Goal: Entertainment & Leisure: Browse casually

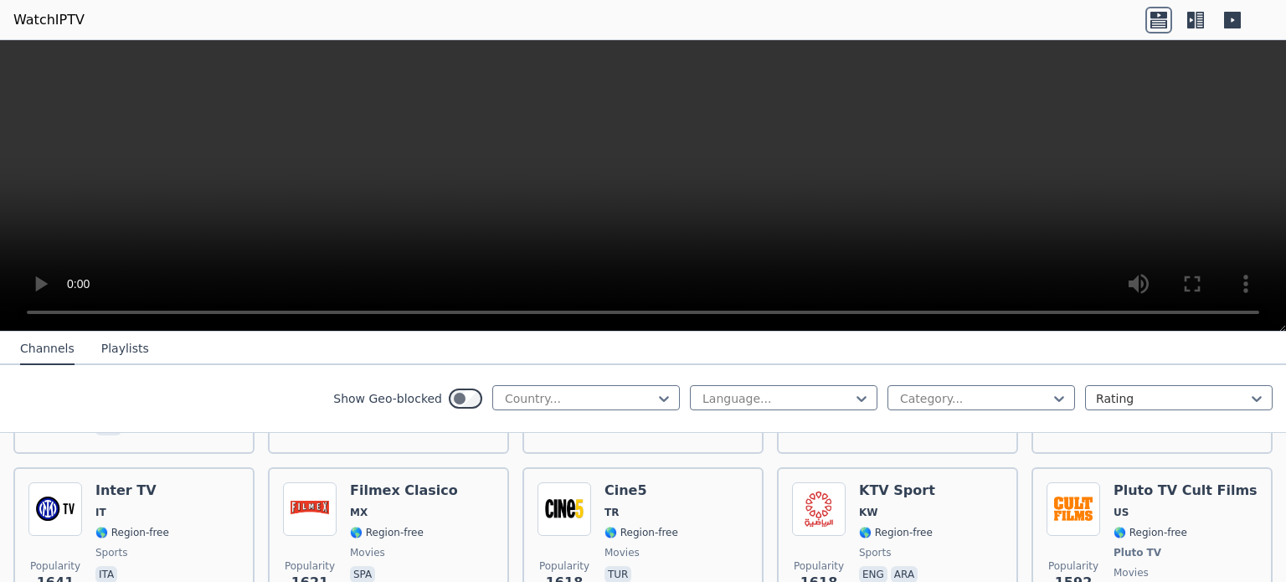
scroll to position [1537, 0]
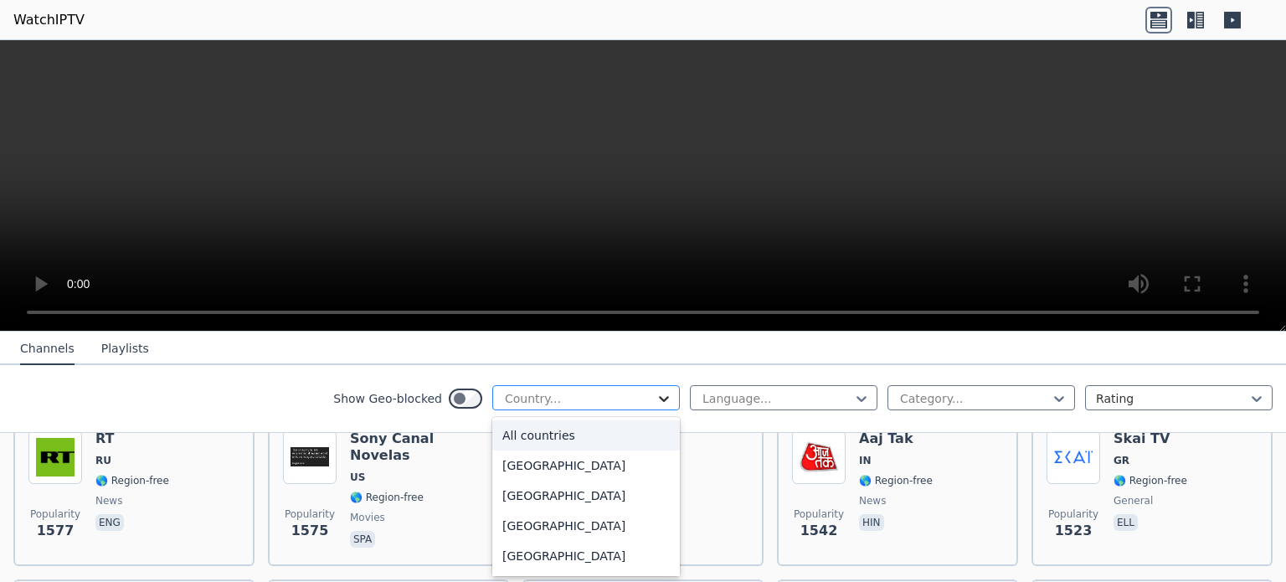
click at [659, 396] on icon at bounding box center [664, 399] width 10 height 6
type input "**"
click at [594, 498] on div "[GEOGRAPHIC_DATA]" at bounding box center [586, 496] width 188 height 30
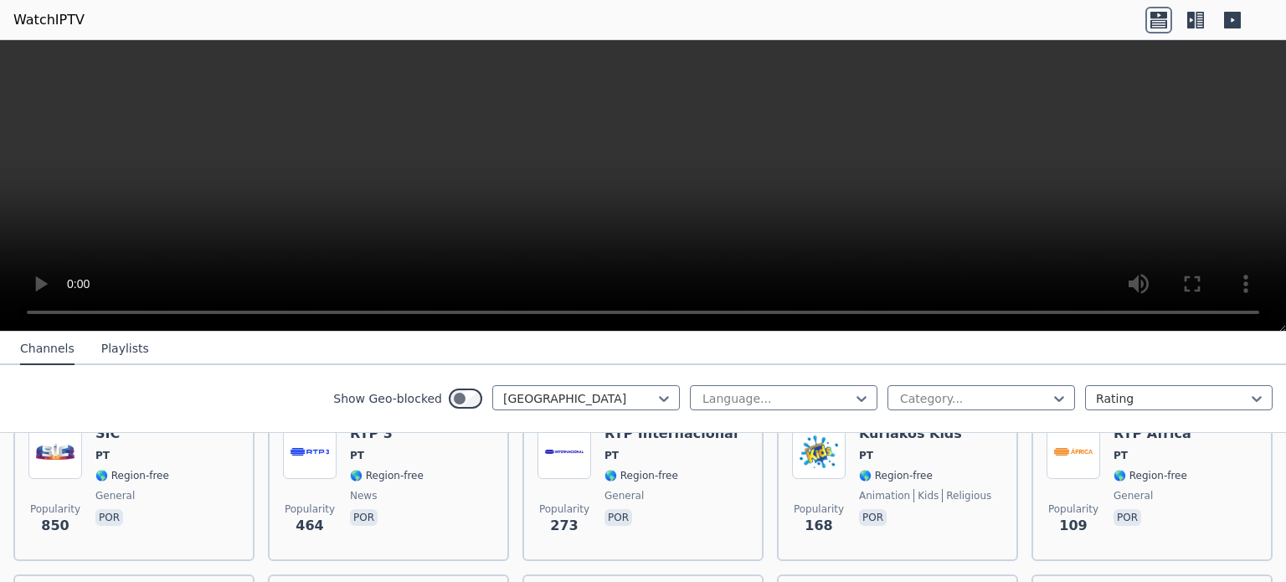
scroll to position [439, 0]
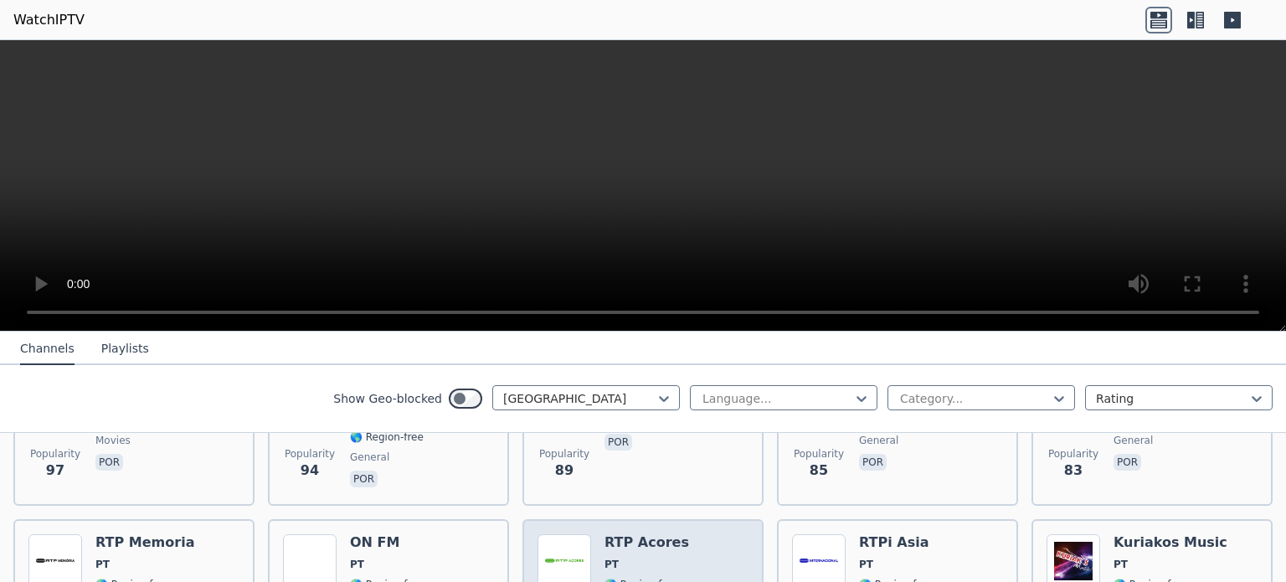
click at [640, 534] on h6 "RTP Acores" at bounding box center [647, 542] width 85 height 17
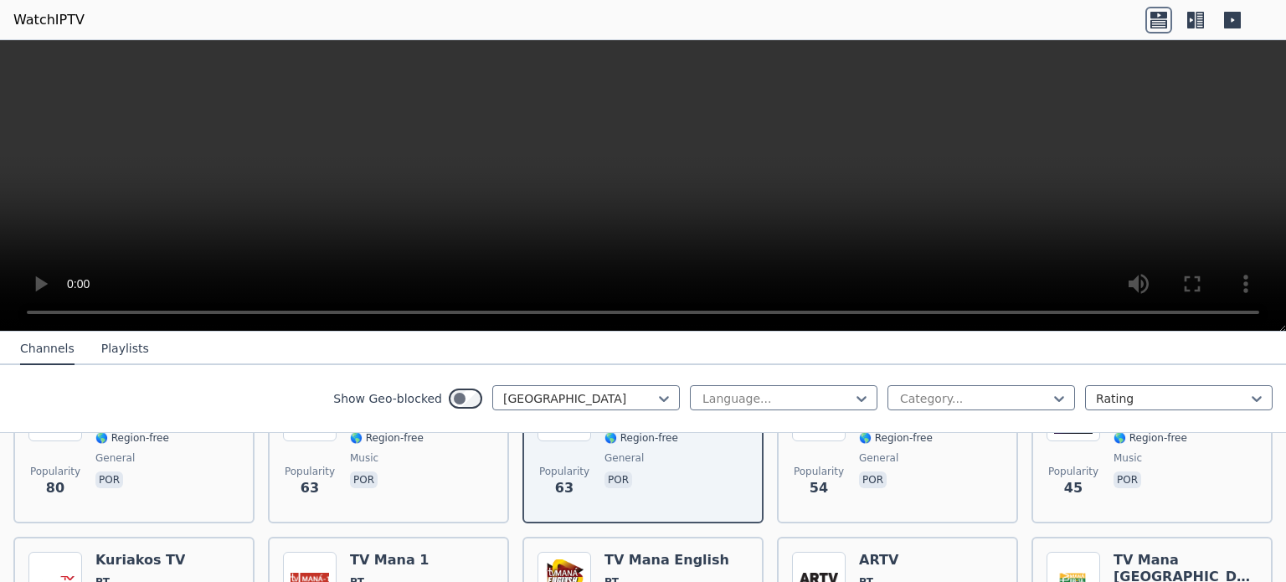
scroll to position [590, 0]
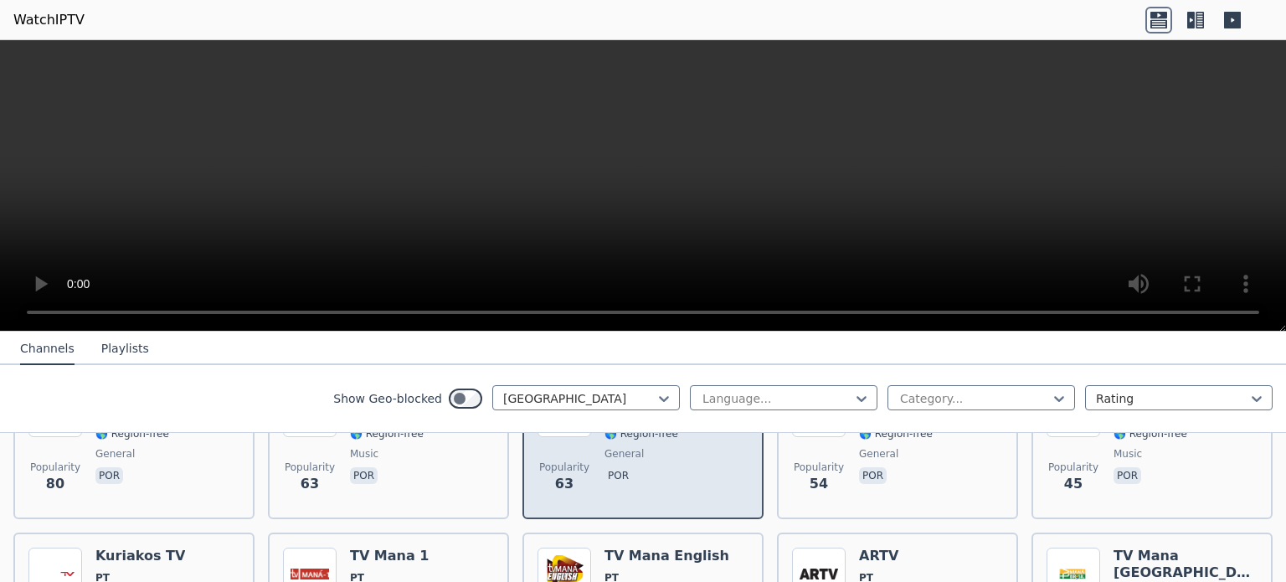
click at [591, 463] on div "Popularity 63 RTP Acores PT 🌎 Region-free general por" at bounding box center [643, 444] width 211 height 121
click at [623, 468] on span "por" at bounding box center [647, 477] width 85 height 20
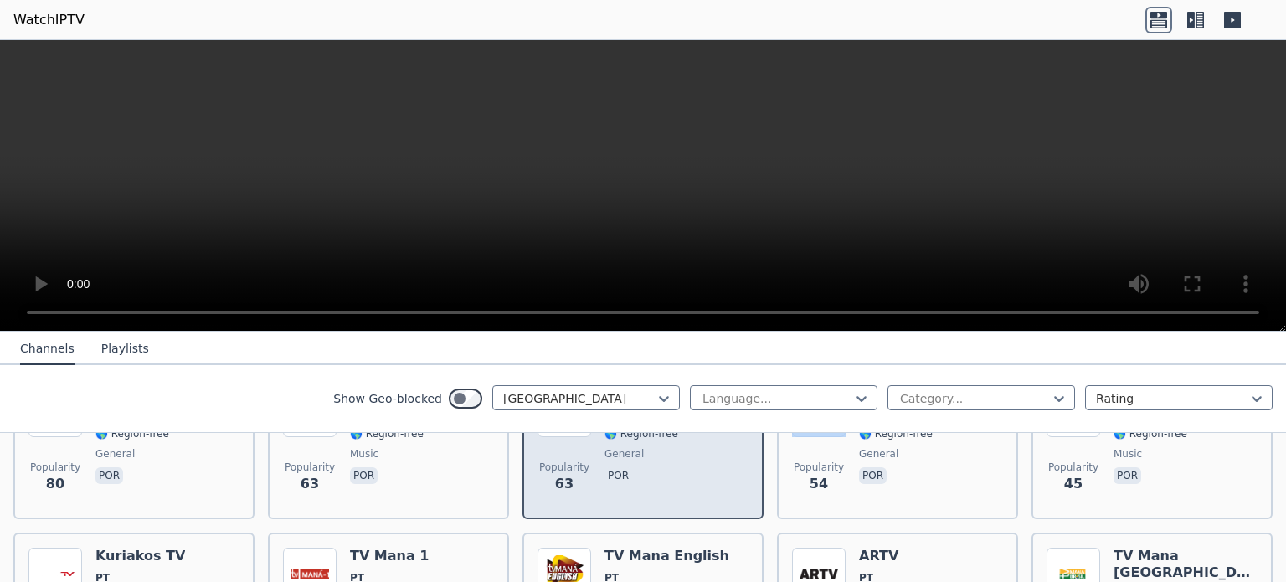
click at [623, 468] on span "por" at bounding box center [647, 477] width 85 height 20
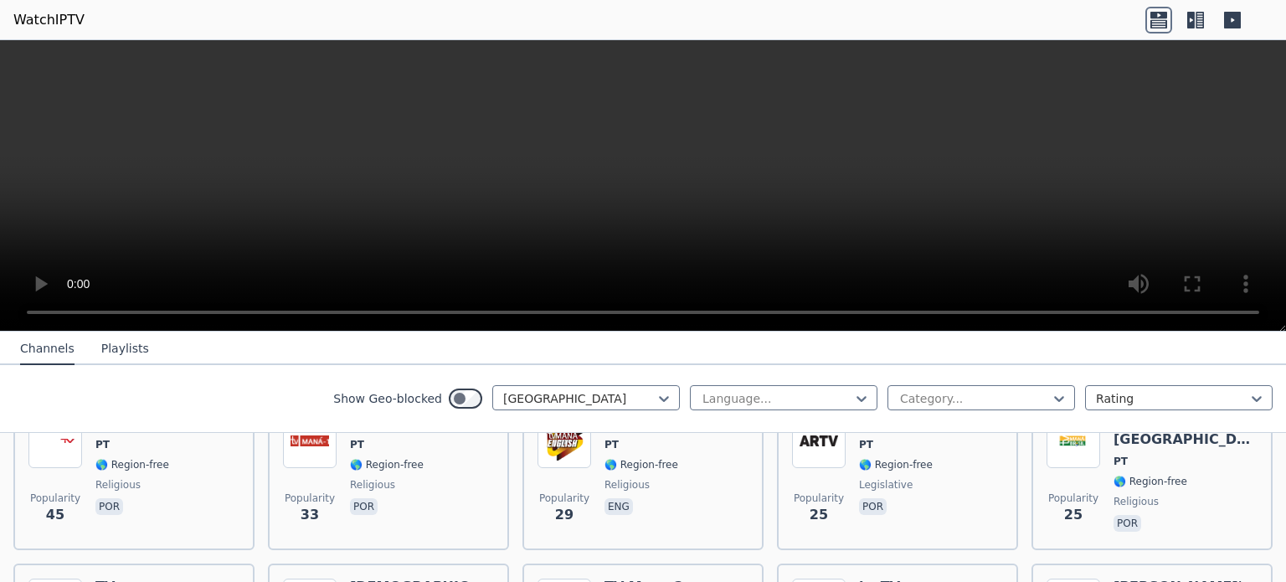
scroll to position [718, 0]
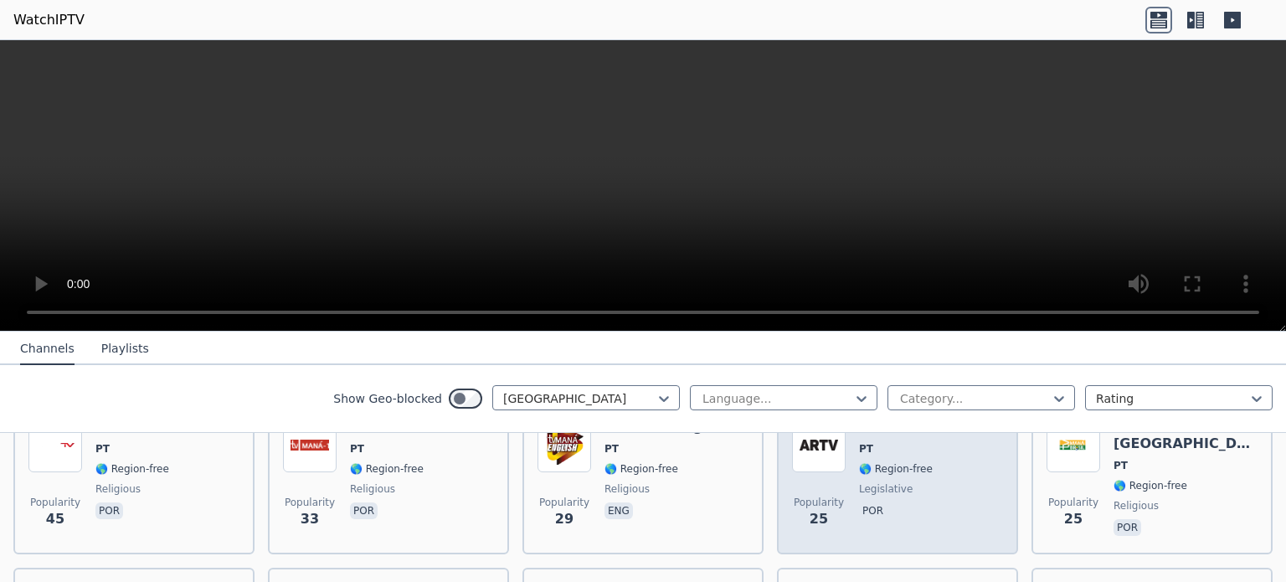
click at [810, 509] on span "25" at bounding box center [819, 519] width 18 height 20
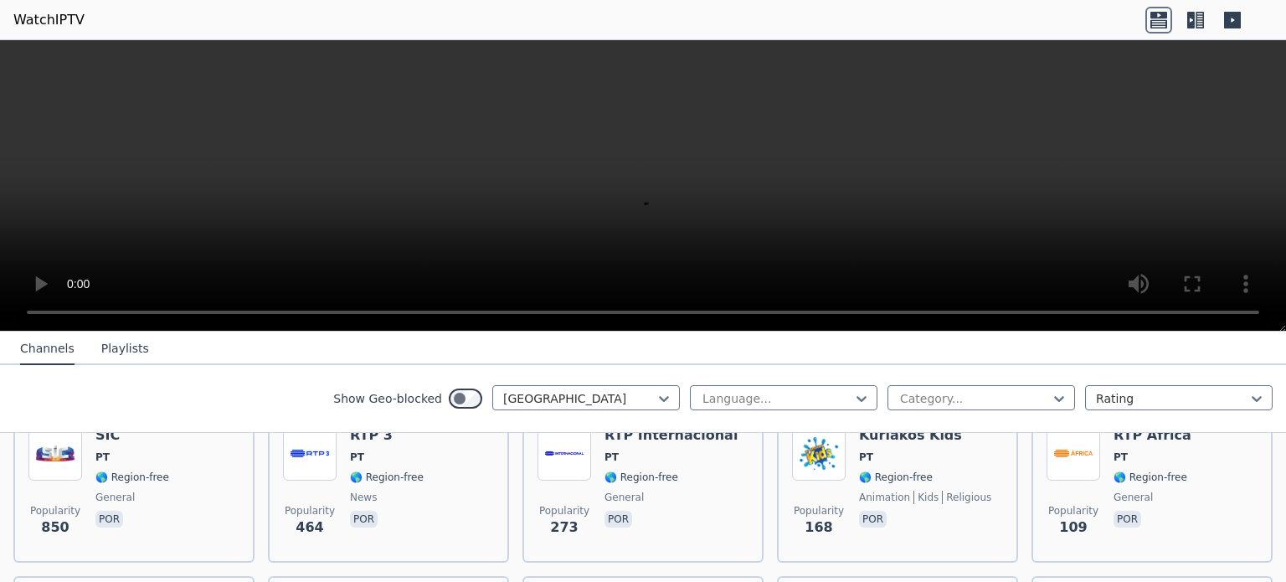
scroll to position [114, 0]
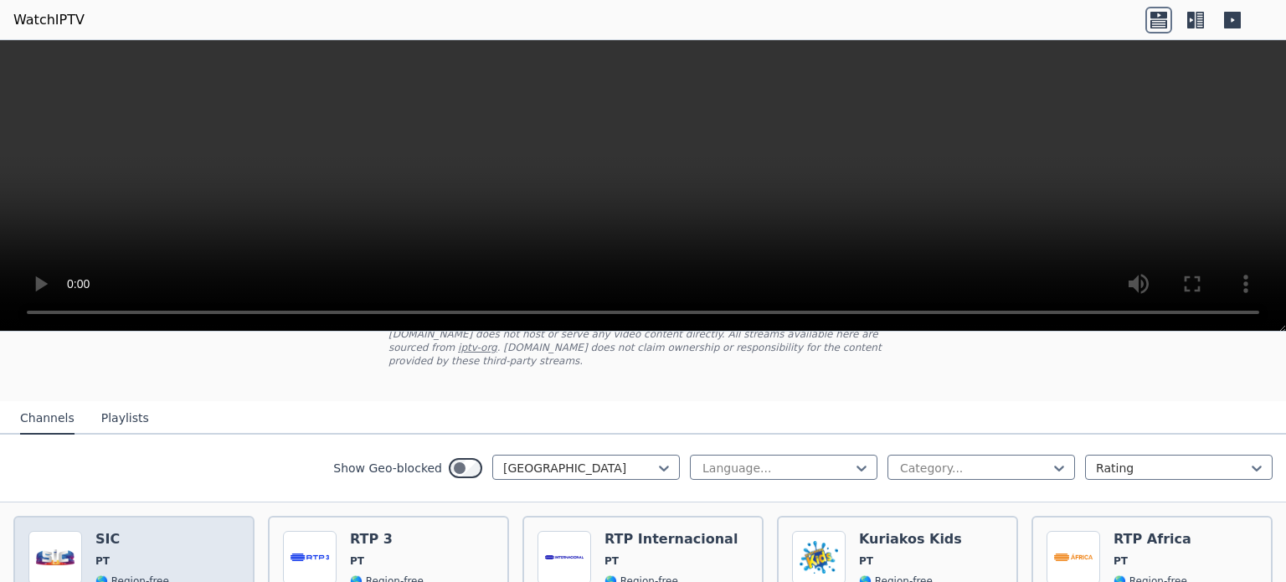
click at [121, 531] on h6 "SIC" at bounding box center [132, 539] width 74 height 17
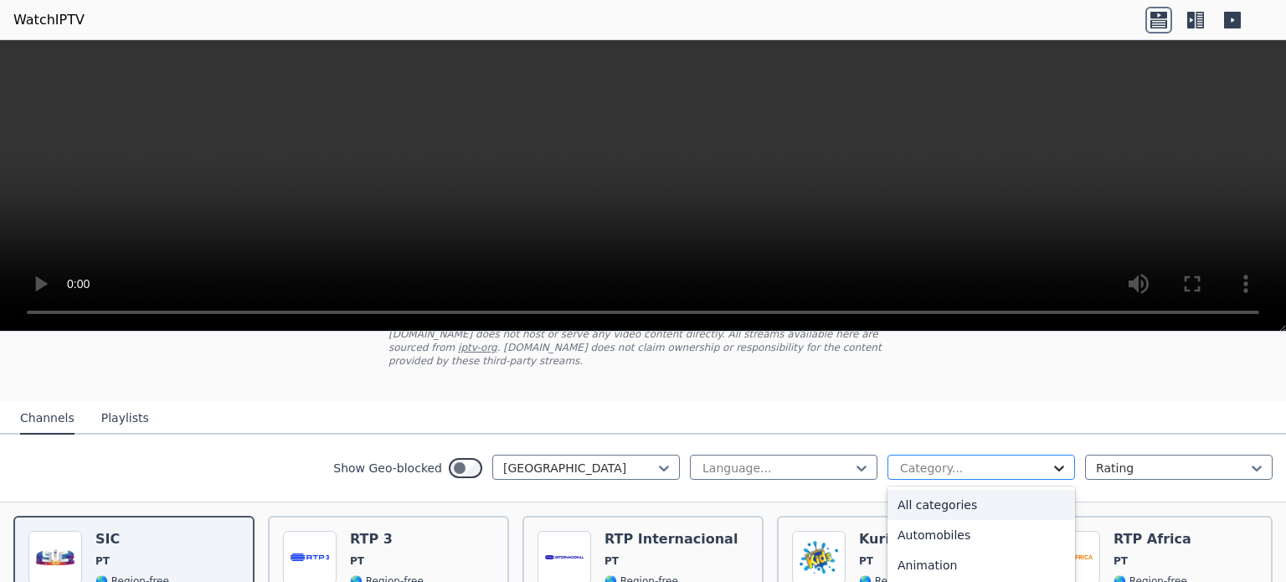
click at [1051, 460] on icon at bounding box center [1059, 468] width 17 height 17
click at [955, 490] on div "All categories" at bounding box center [982, 505] width 188 height 30
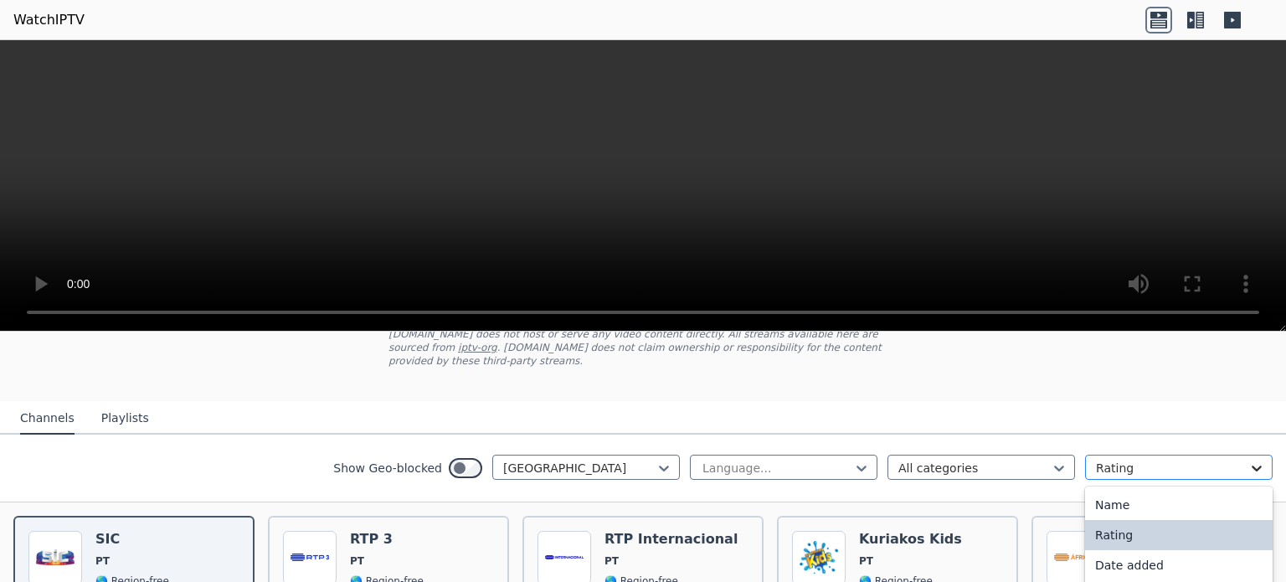
click at [1249, 460] on icon at bounding box center [1257, 468] width 17 height 17
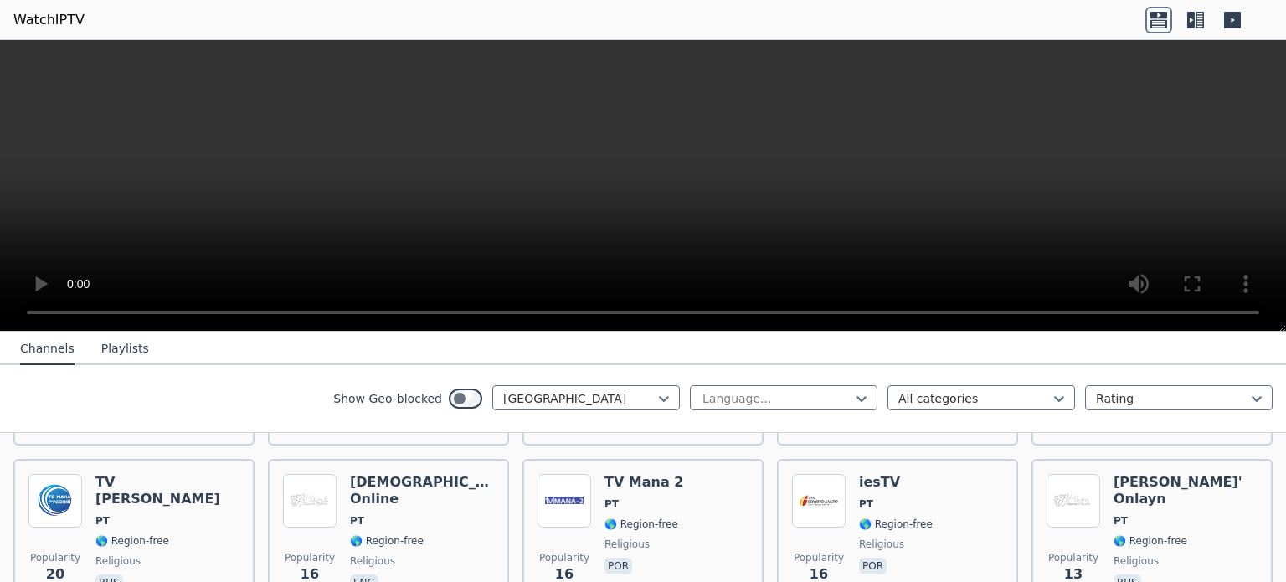
scroll to position [823, 0]
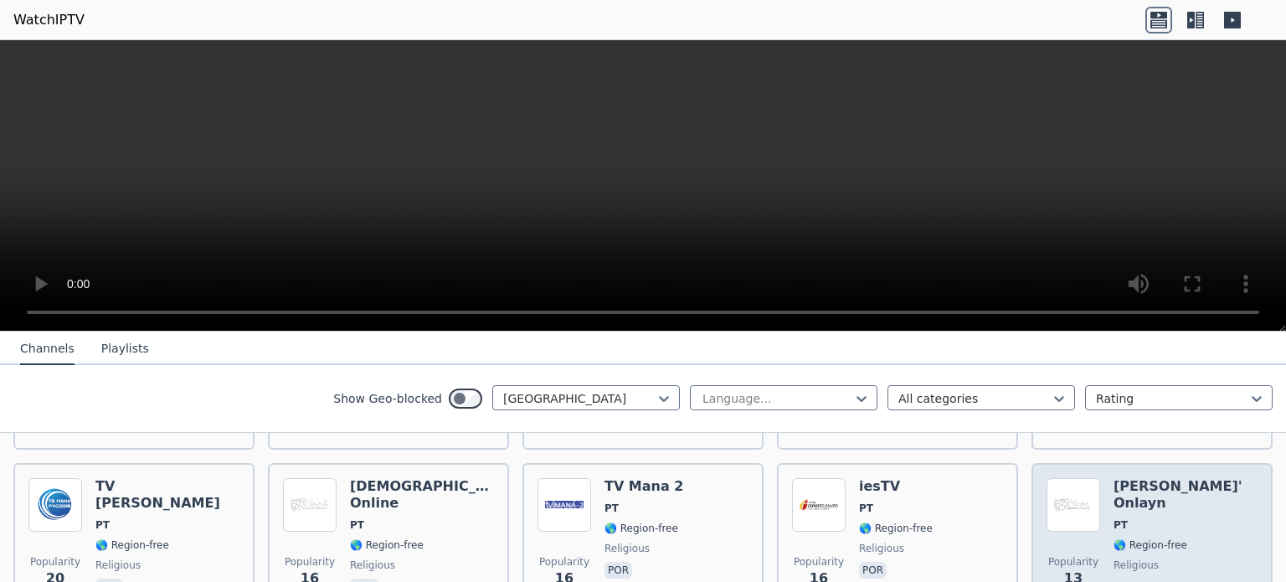
click at [1081, 481] on img at bounding box center [1074, 505] width 54 height 54
